Goal: Entertainment & Leisure: Consume media (video, audio)

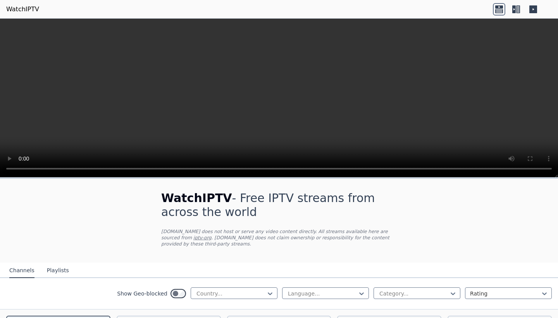
scroll to position [165, 0]
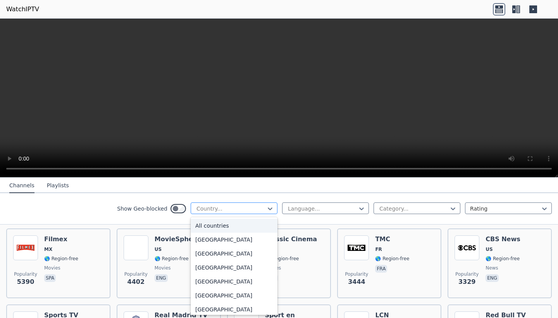
click at [252, 207] on div at bounding box center [231, 209] width 71 height 8
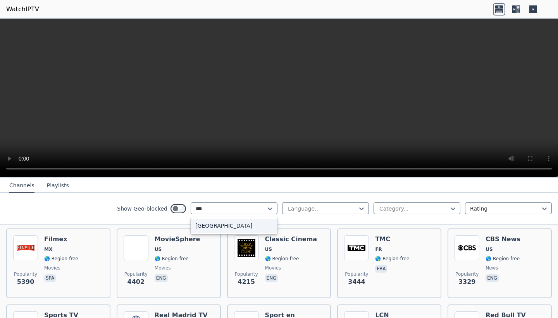
type input "****"
click at [235, 230] on div "[GEOGRAPHIC_DATA]" at bounding box center [234, 226] width 87 height 14
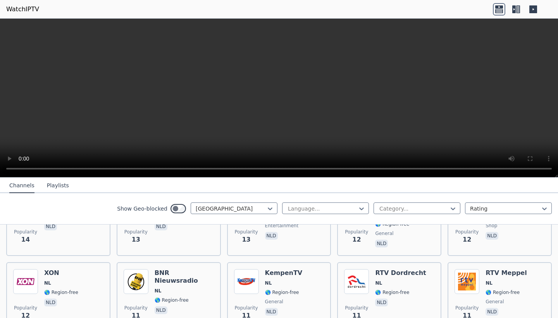
scroll to position [1096, 0]
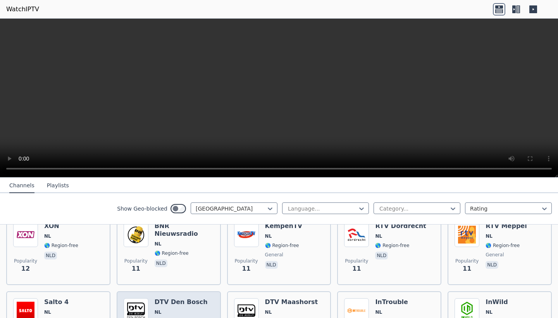
click at [304, 103] on video at bounding box center [279, 98] width 558 height 159
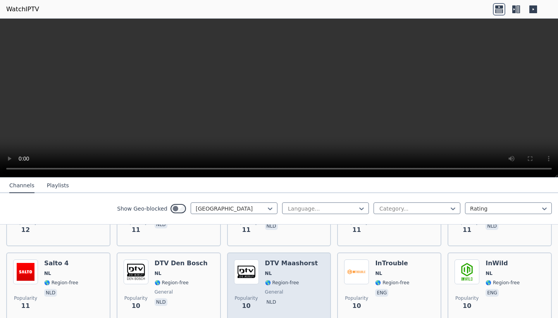
scroll to position [1218, 0]
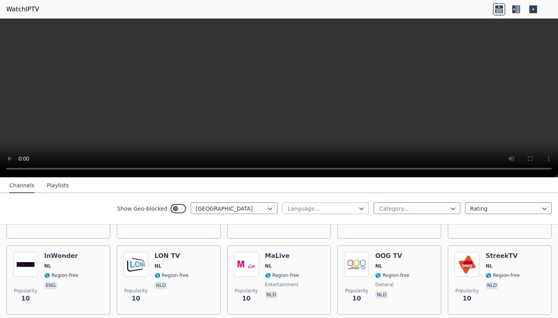
click at [326, 209] on div at bounding box center [322, 209] width 71 height 8
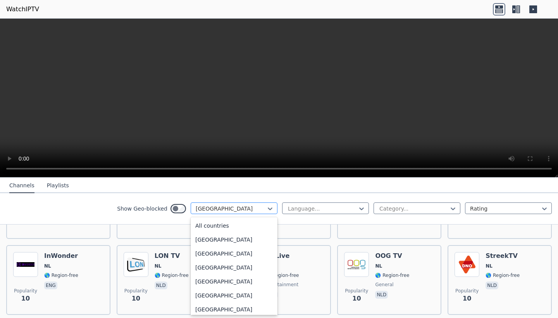
click at [238, 204] on div "[GEOGRAPHIC_DATA]" at bounding box center [234, 208] width 87 height 12
click at [215, 214] on div "[GEOGRAPHIC_DATA]" at bounding box center [234, 208] width 87 height 12
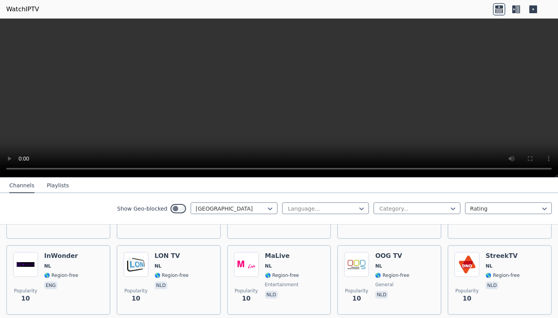
click at [214, 196] on div "Show Geo-blocked Netherlands Language... Category... Rating" at bounding box center [279, 208] width 558 height 31
click at [207, 206] on div "[GEOGRAPHIC_DATA]" at bounding box center [231, 209] width 71 height 8
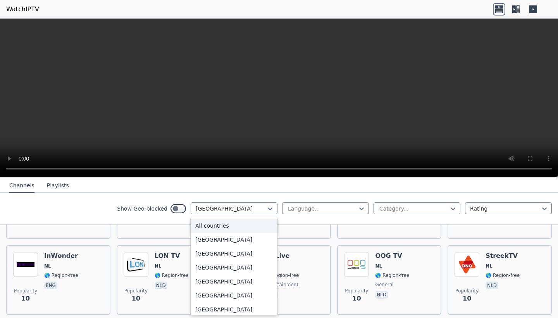
click at [230, 226] on div "All countries" at bounding box center [234, 226] width 87 height 14
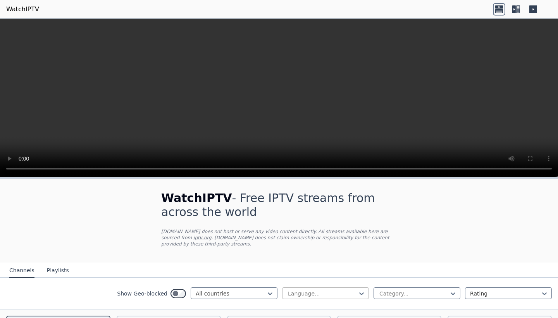
click at [303, 296] on div "Language..." at bounding box center [322, 294] width 69 height 8
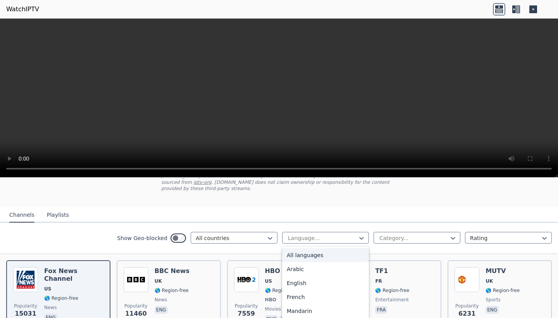
scroll to position [64, 0]
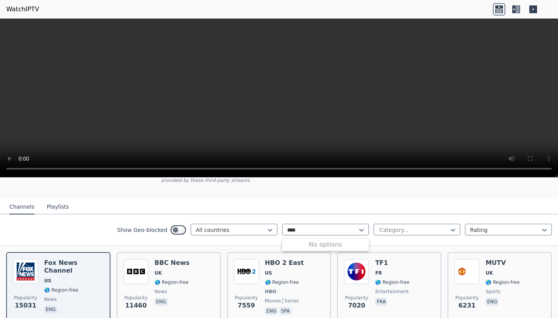
type input "*"
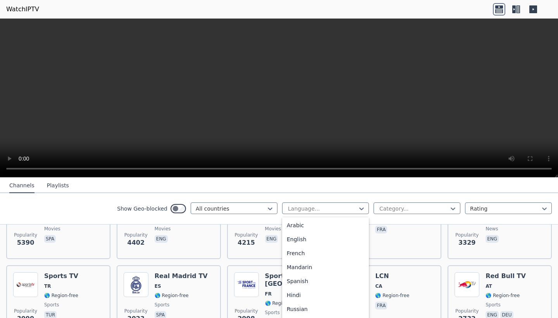
scroll to position [0, 0]
click at [390, 211] on div "Category..." at bounding box center [414, 209] width 69 height 8
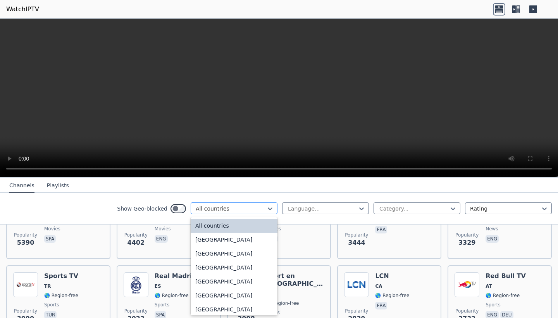
click at [233, 204] on div "All countries" at bounding box center [234, 208] width 87 height 12
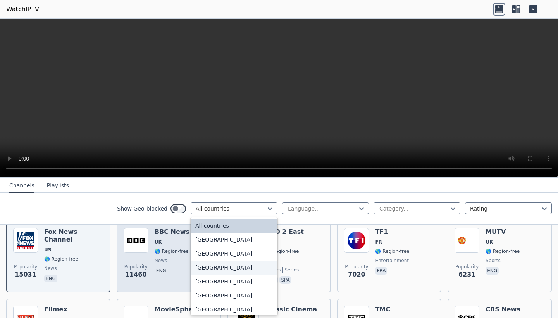
scroll to position [92, 0]
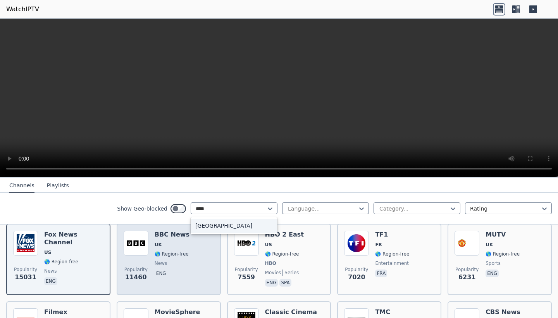
type input "****"
click at [195, 253] on div "Popularity 11460 BBC News UK 🌎 Region-free news eng" at bounding box center [169, 259] width 90 height 57
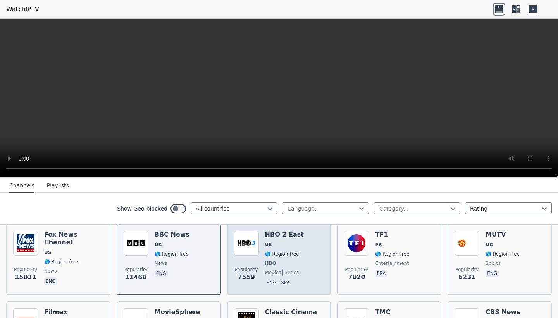
click at [294, 248] on div "HBO 2 East US 🌎 Region-free HBO movies series eng spa" at bounding box center [284, 259] width 39 height 57
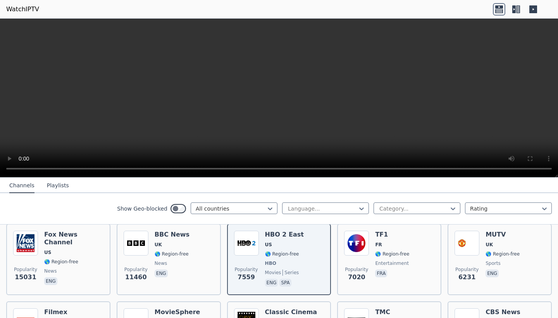
click at [285, 73] on video at bounding box center [279, 98] width 558 height 159
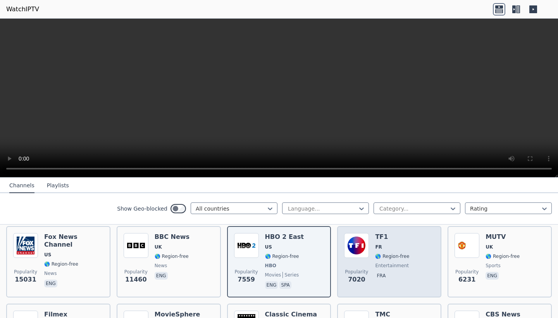
scroll to position [89, 0]
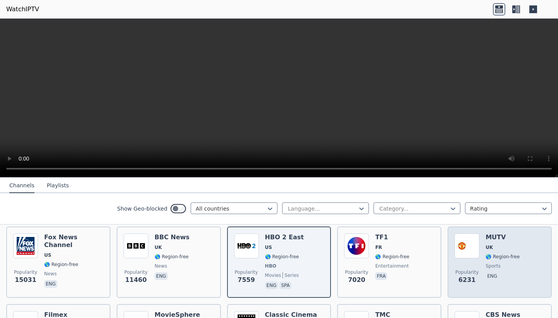
click at [502, 250] on span "UK" at bounding box center [503, 247] width 34 height 6
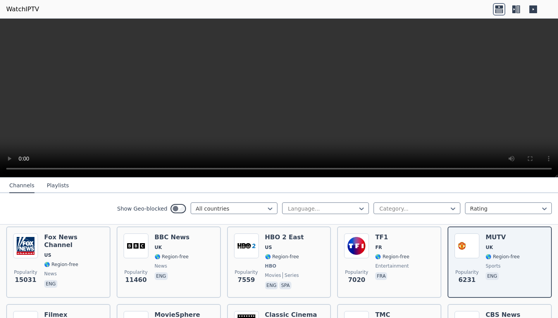
click at [271, 92] on video at bounding box center [279, 98] width 558 height 159
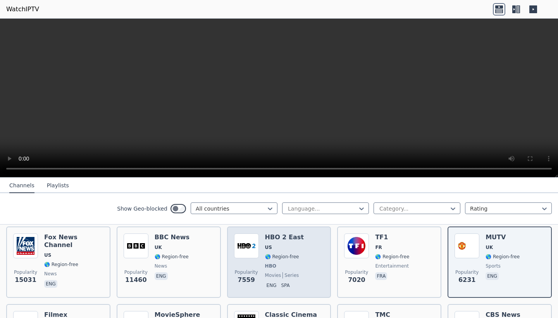
scroll to position [157, 0]
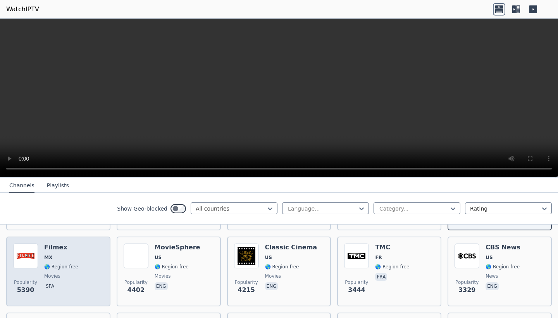
click at [38, 255] on img at bounding box center [25, 256] width 25 height 25
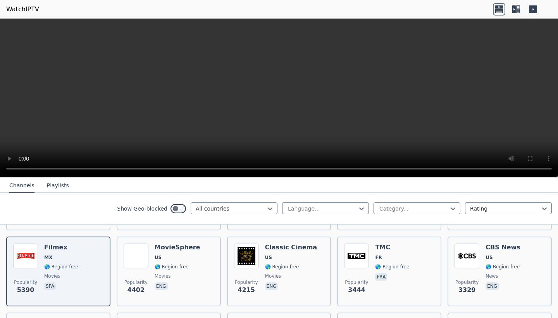
click at [260, 113] on video at bounding box center [279, 98] width 558 height 159
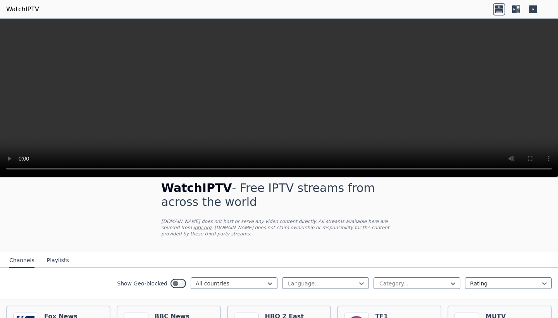
scroll to position [69, 0]
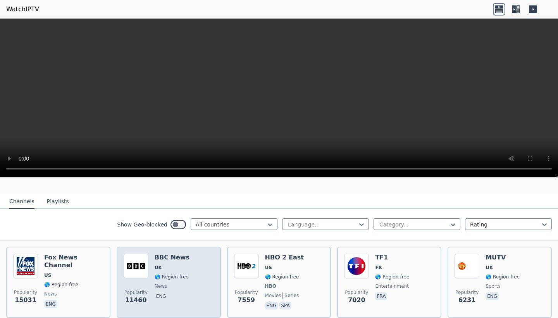
click at [159, 273] on div "BBC News UK 🌎 Region-free news eng" at bounding box center [172, 282] width 35 height 57
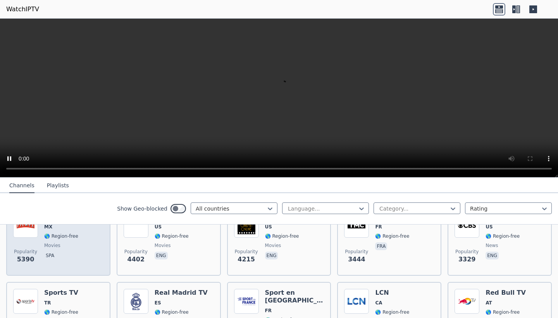
scroll to position [193, 0]
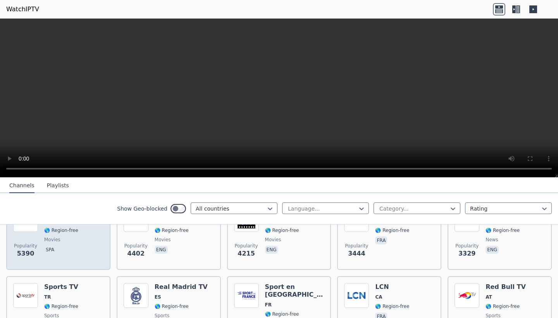
click at [54, 234] on div "Filmex MX 🌎 Region-free movies spa" at bounding box center [61, 235] width 34 height 56
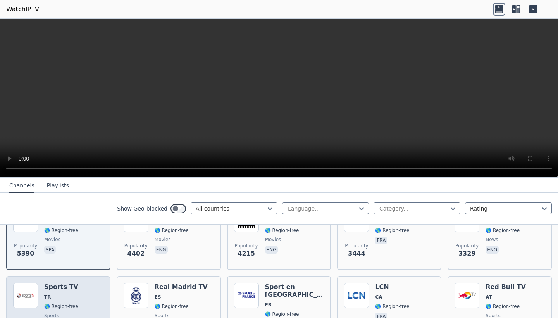
click at [78, 309] on div "Popularity 3099 Sports TV TR 🌎 Region-free sports tur" at bounding box center [58, 311] width 90 height 56
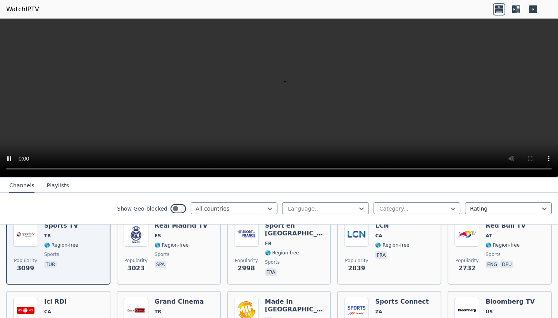
scroll to position [256, 0]
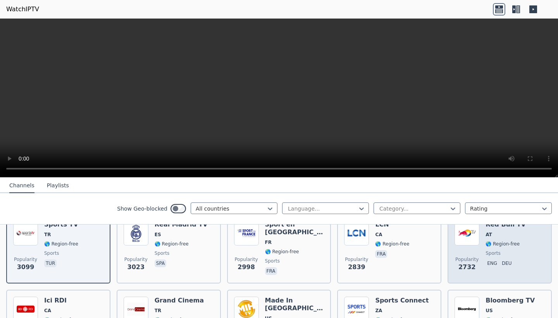
click at [498, 237] on span "AT" at bounding box center [506, 234] width 40 height 6
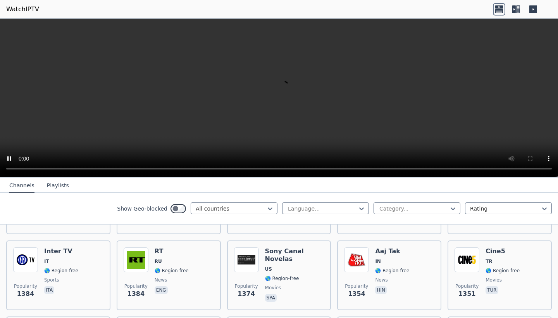
scroll to position [692, 0]
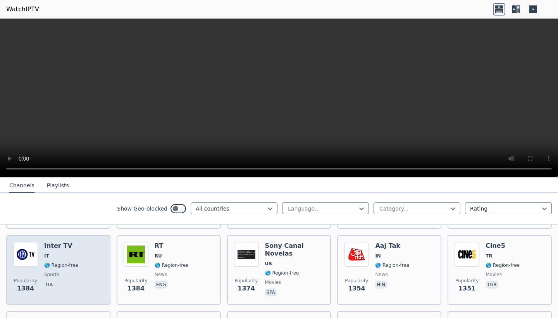
click at [79, 275] on div "Popularity 1384 Inter TV IT 🌎 Region-free sports ita" at bounding box center [58, 270] width 90 height 56
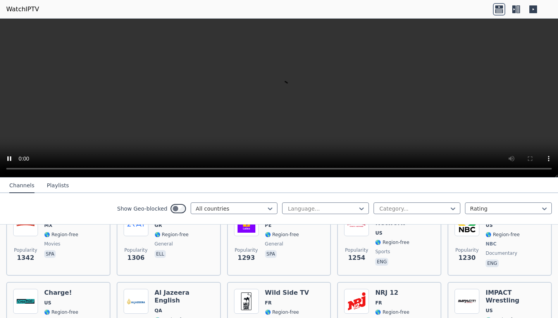
scroll to position [822, 0]
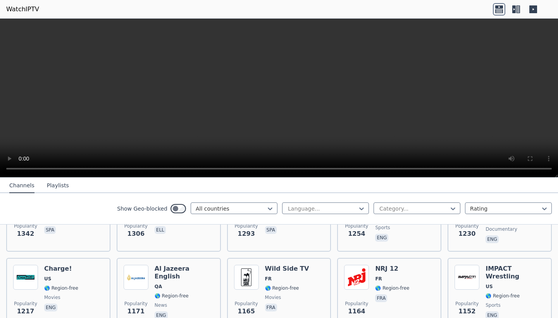
click at [426, 167] on video at bounding box center [279, 98] width 558 height 159
drag, startPoint x: 435, startPoint y: 169, endPoint x: 503, endPoint y: 175, distance: 68.9
click at [503, 175] on video at bounding box center [279, 98] width 558 height 159
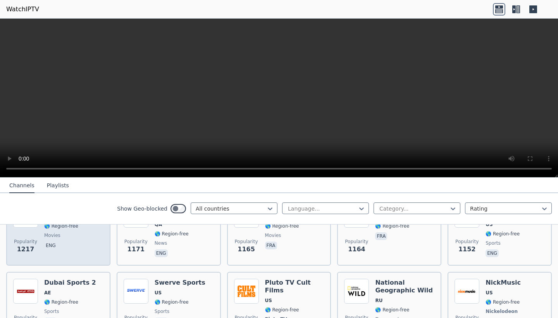
scroll to position [904, 0]
